Goal: Task Accomplishment & Management: Manage account settings

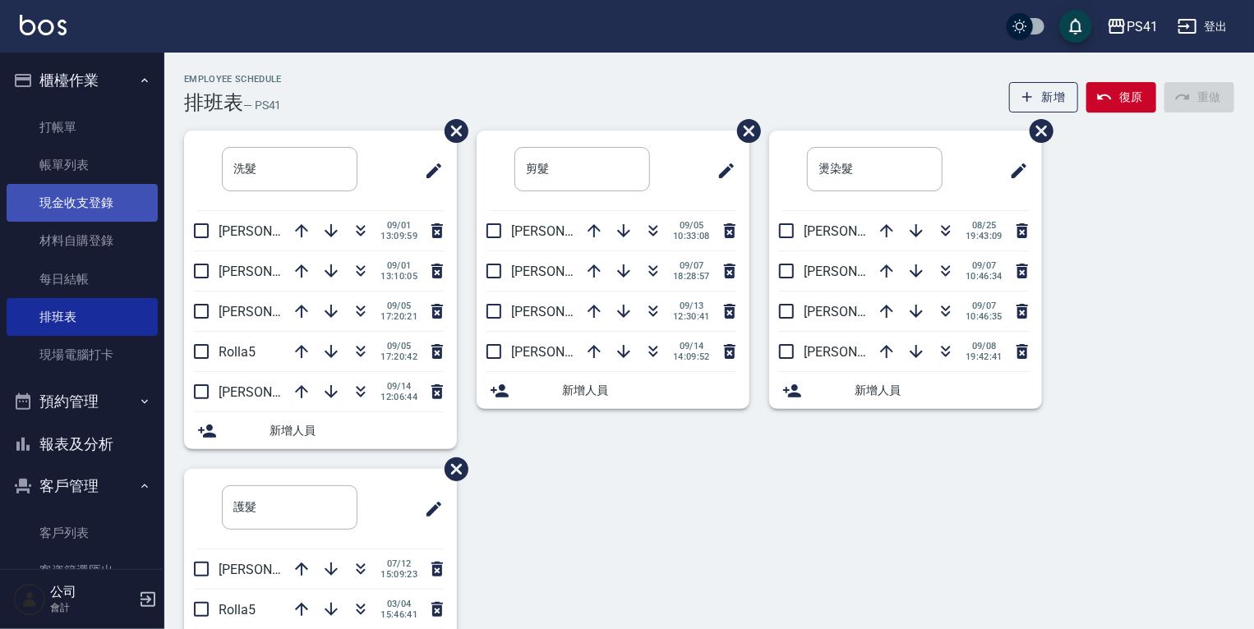
drag, startPoint x: 136, startPoint y: 164, endPoint x: 136, endPoint y: 190, distance: 26.3
click at [136, 164] on link "帳單列表" at bounding box center [82, 165] width 151 height 38
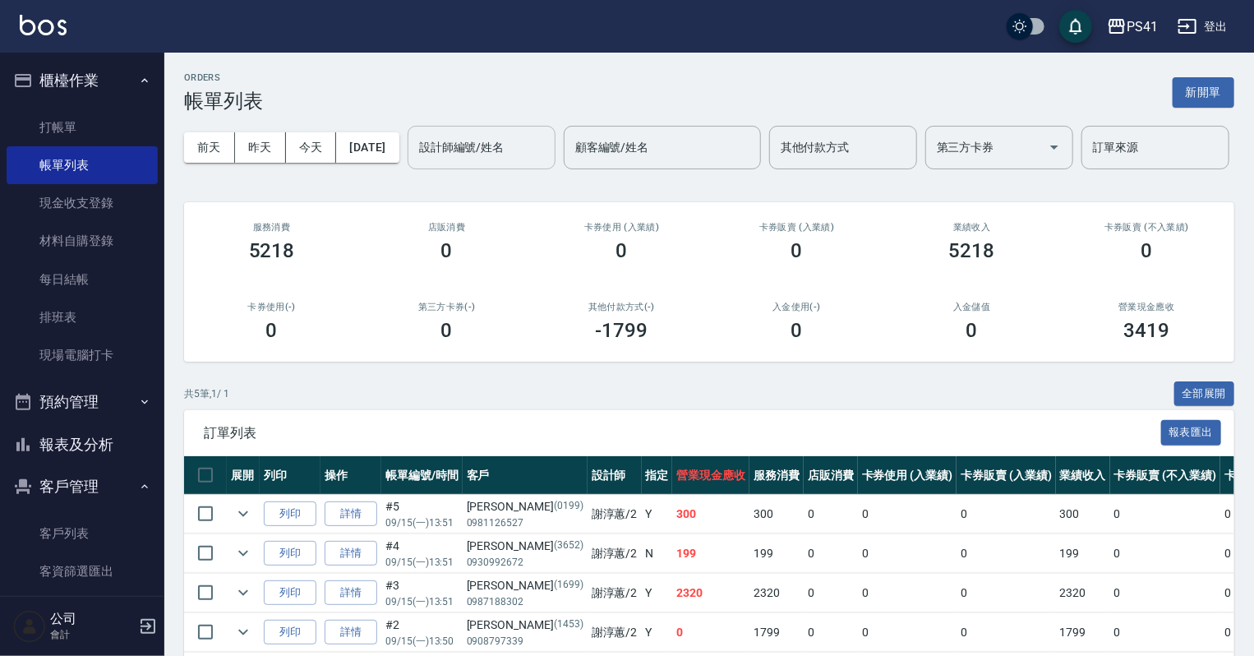
click at [415, 162] on input "設計師編號/姓名" at bounding box center [481, 147] width 133 height 29
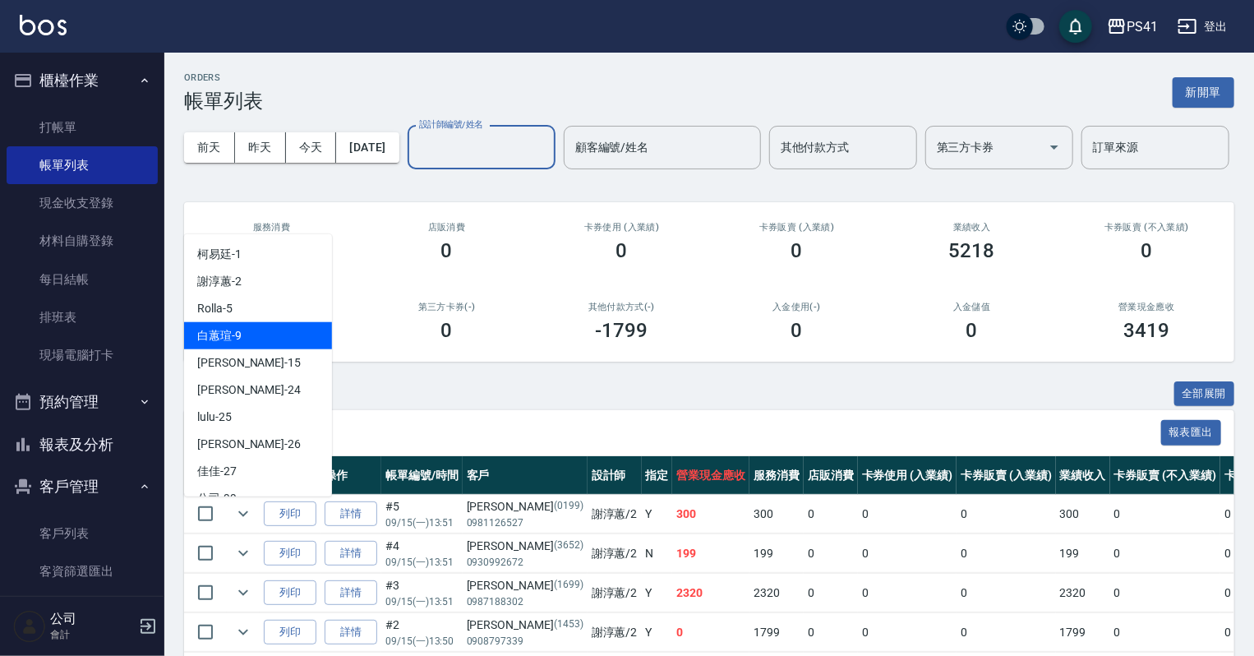
click at [274, 335] on div "[PERSON_NAME]-9" at bounding box center [258, 335] width 148 height 27
type input "白蕙瑄-9"
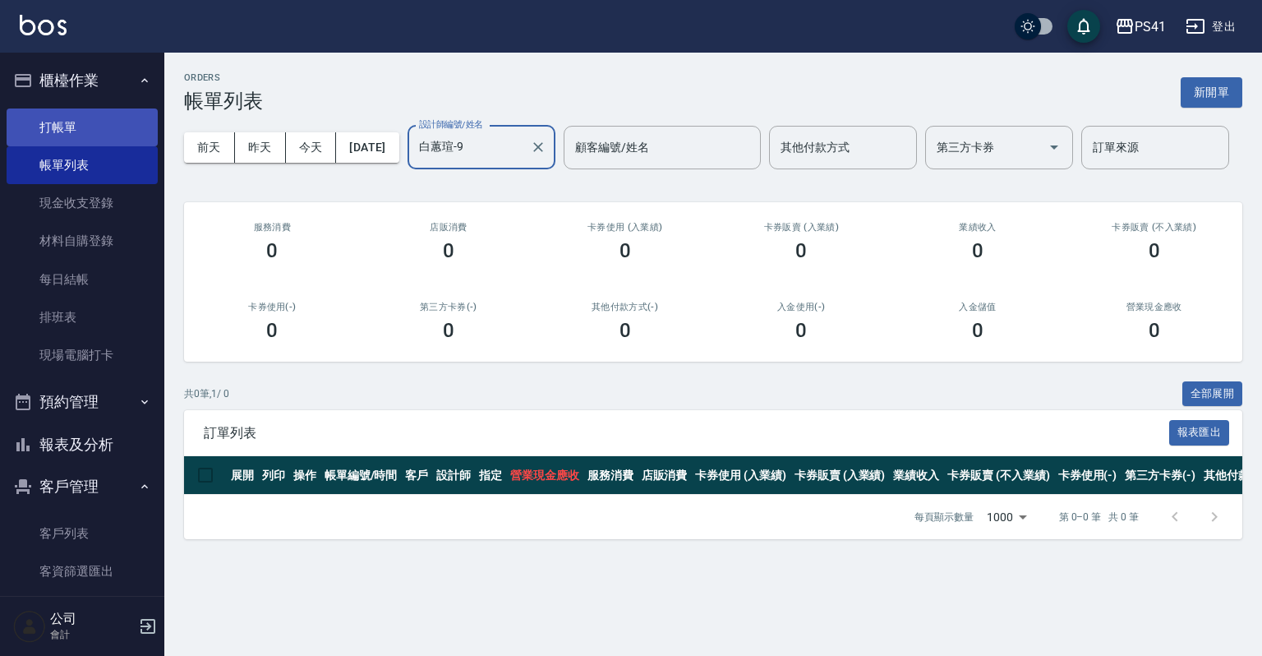
click at [108, 127] on link "打帳單" at bounding box center [82, 127] width 151 height 38
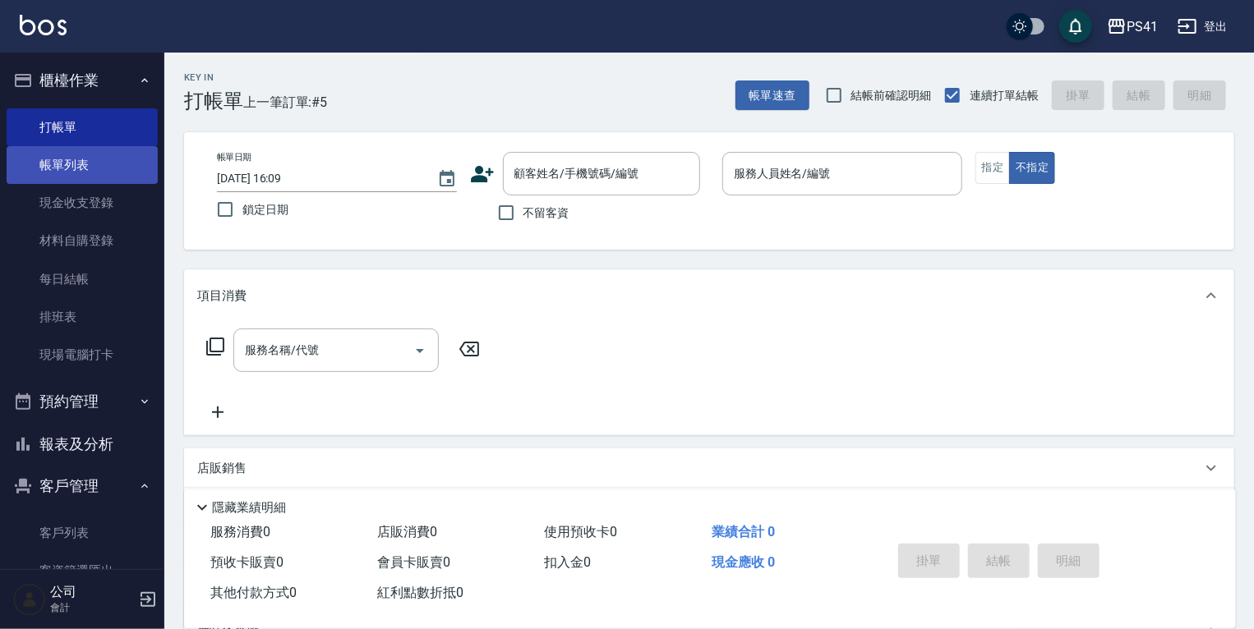
click at [131, 161] on link "帳單列表" at bounding box center [82, 165] width 151 height 38
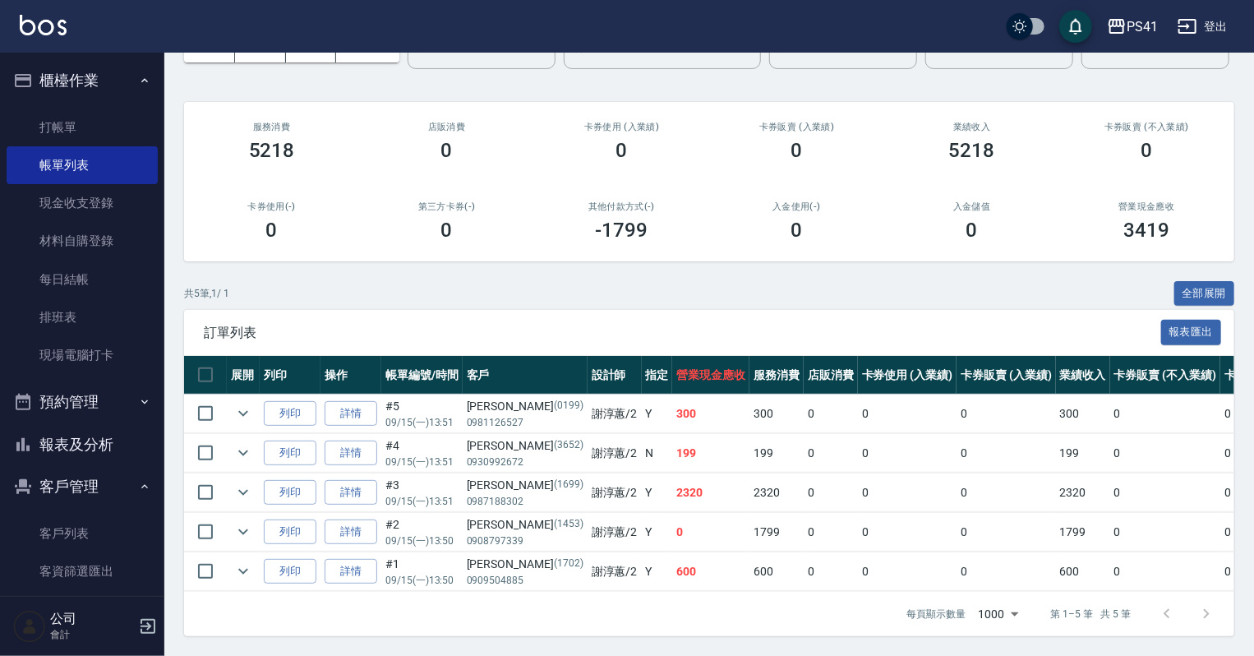
scroll to position [159, 0]
click at [95, 546] on link "客戶列表" at bounding box center [82, 533] width 151 height 38
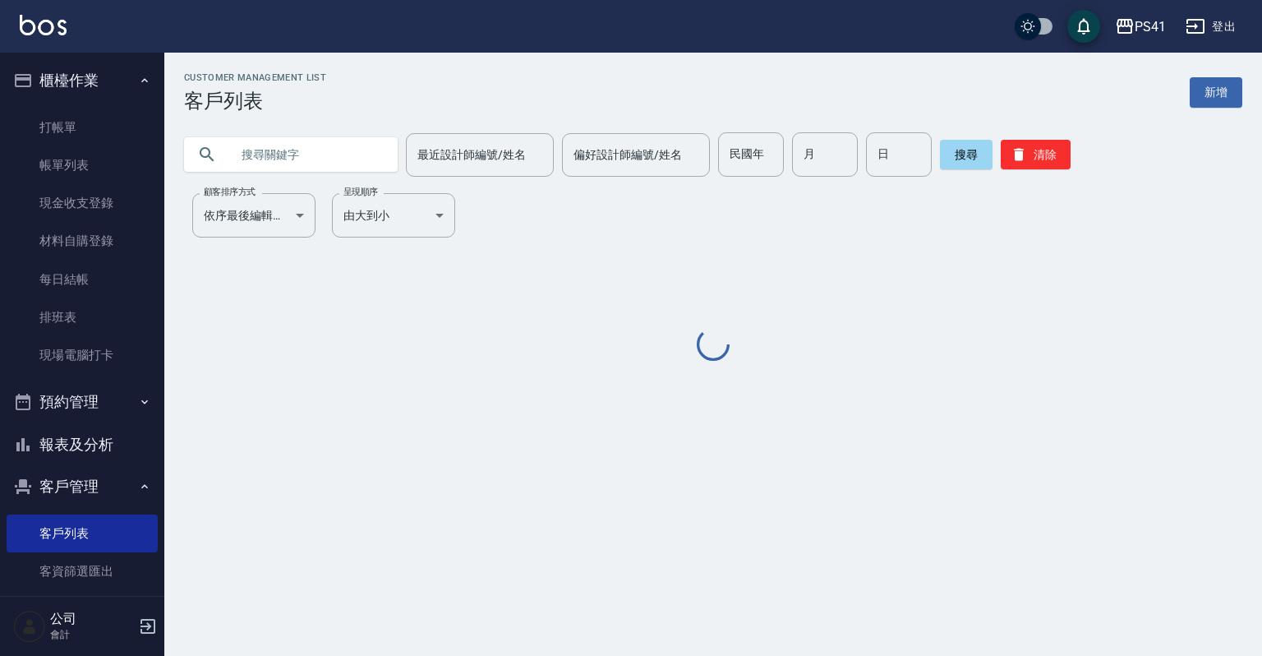
click at [320, 143] on input "text" at bounding box center [307, 154] width 154 height 44
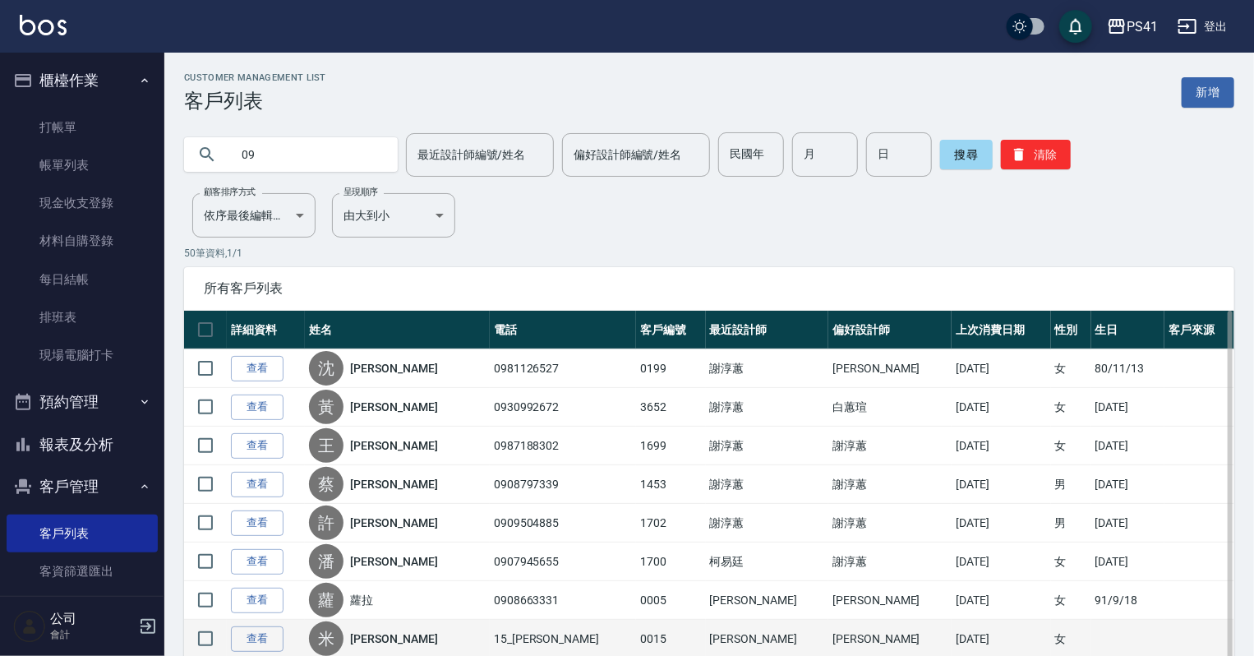
type input "09"
